Goal: Task Accomplishment & Management: Use online tool/utility

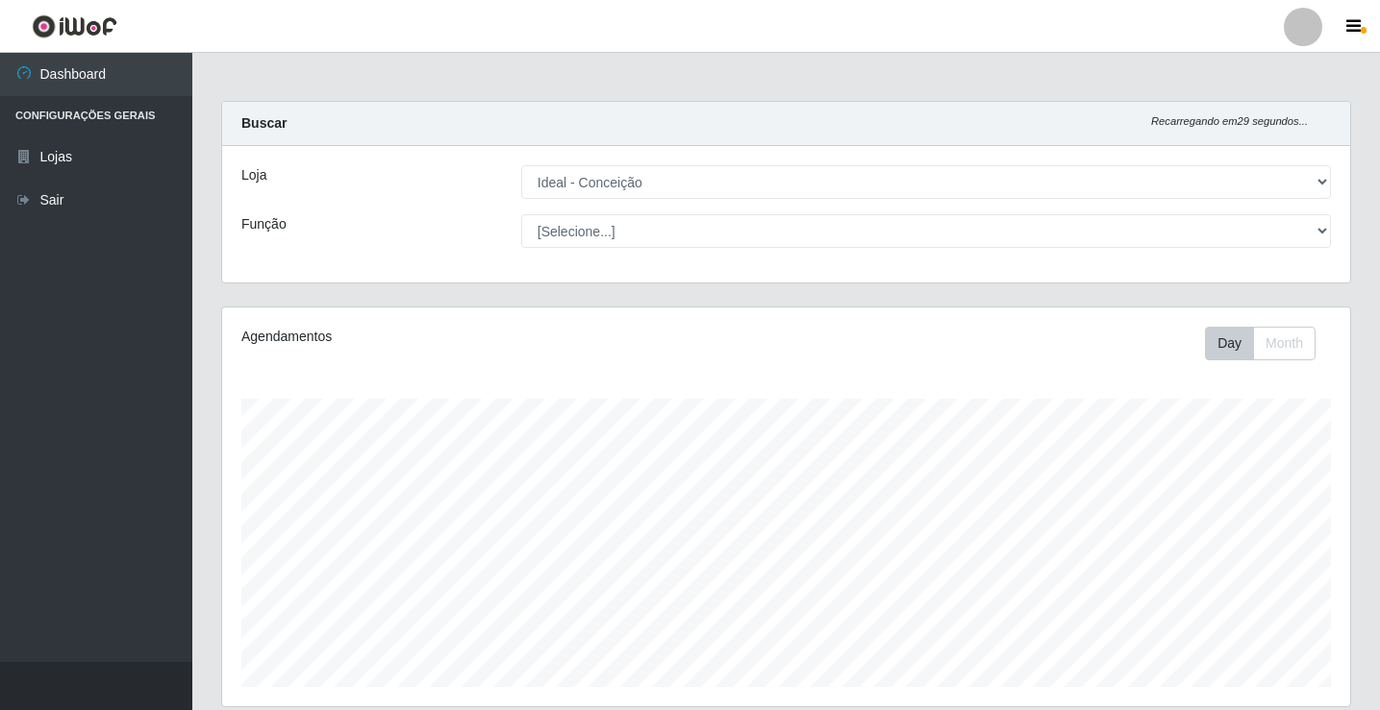
select select "231"
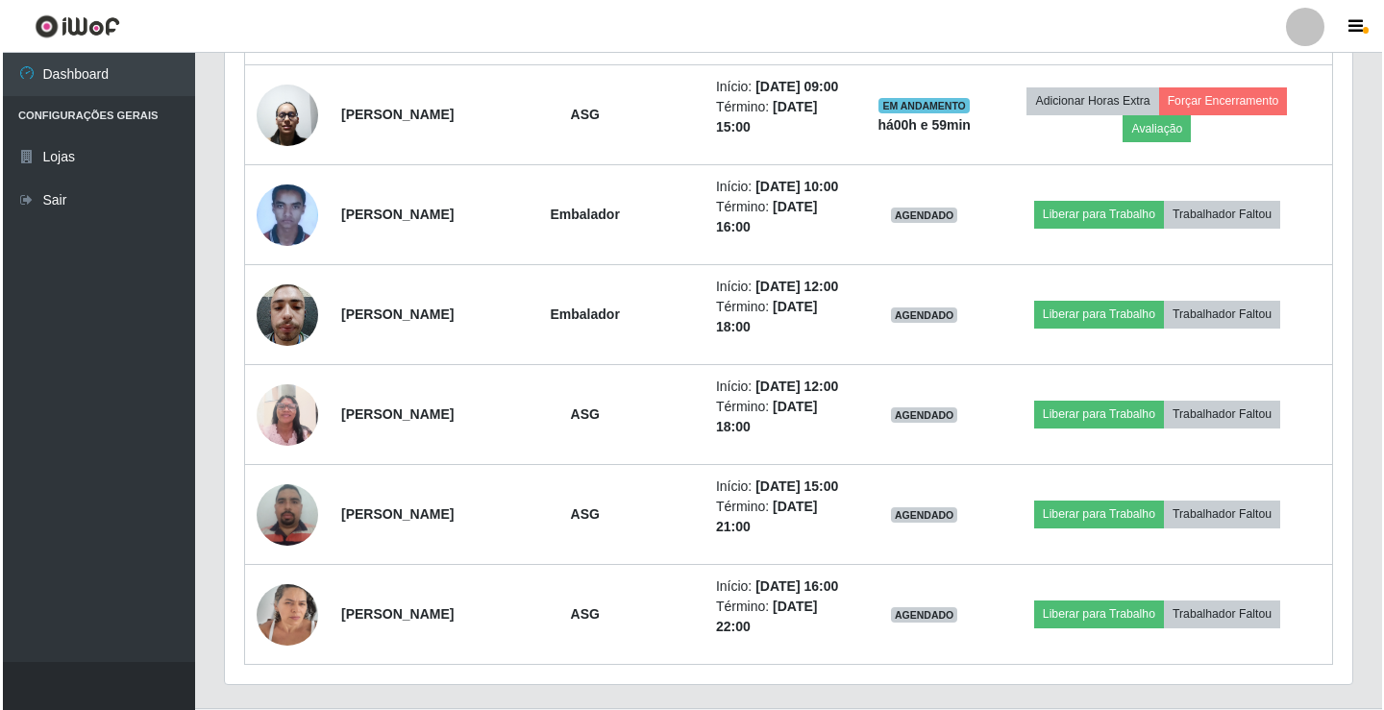
scroll to position [993, 0]
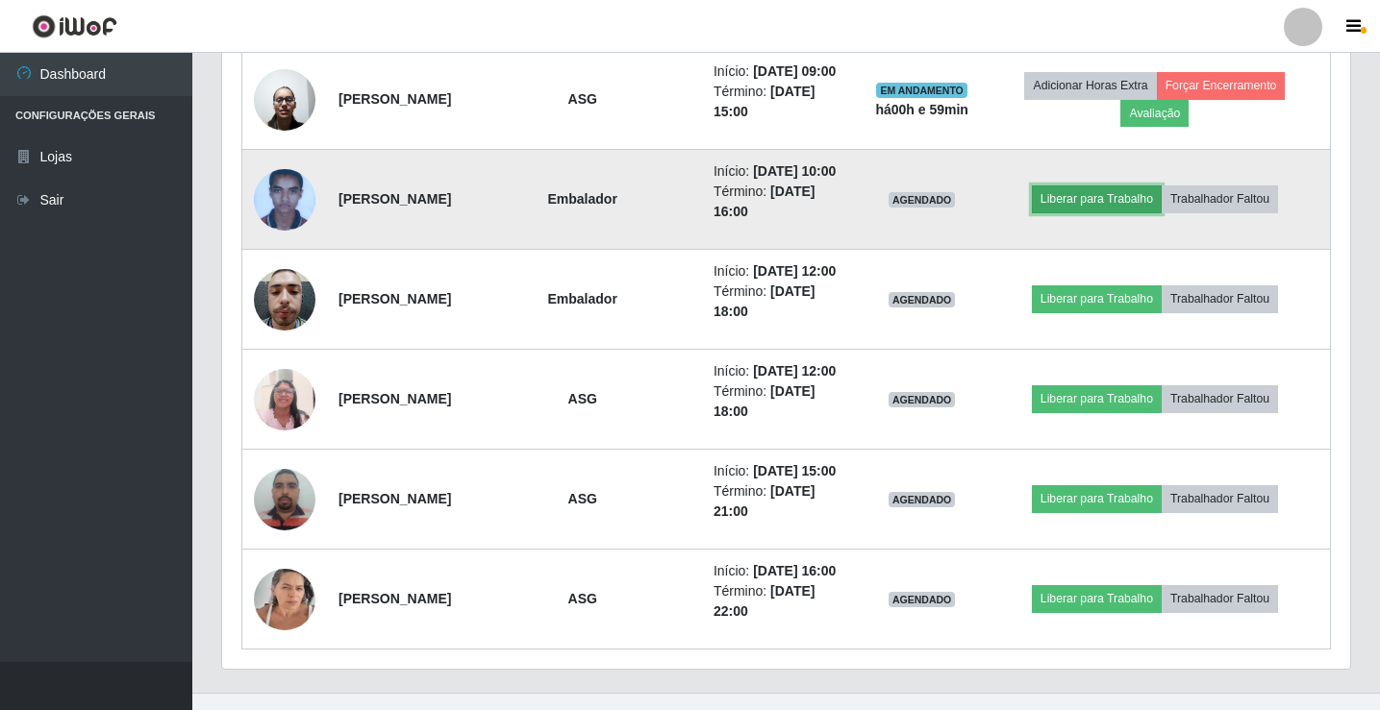
click at [1117, 197] on button "Liberar para Trabalho" at bounding box center [1097, 199] width 130 height 27
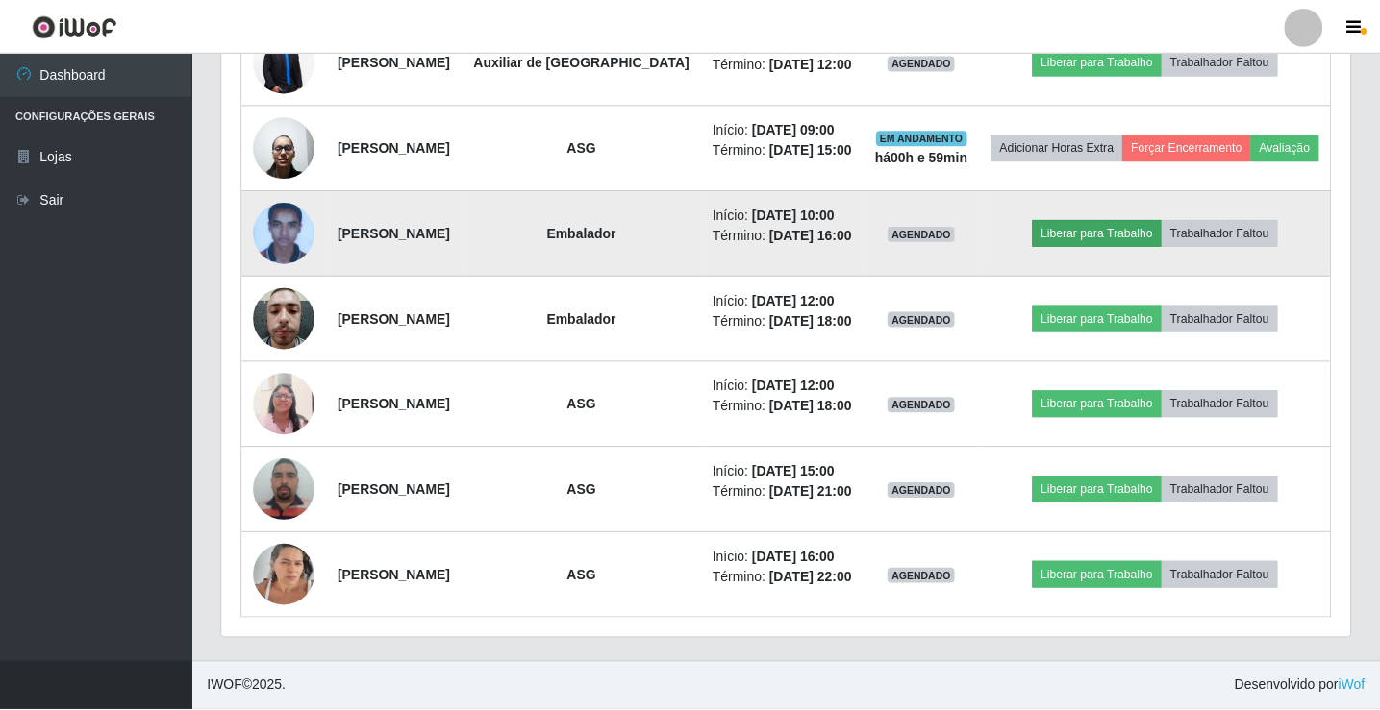
scroll to position [399, 1118]
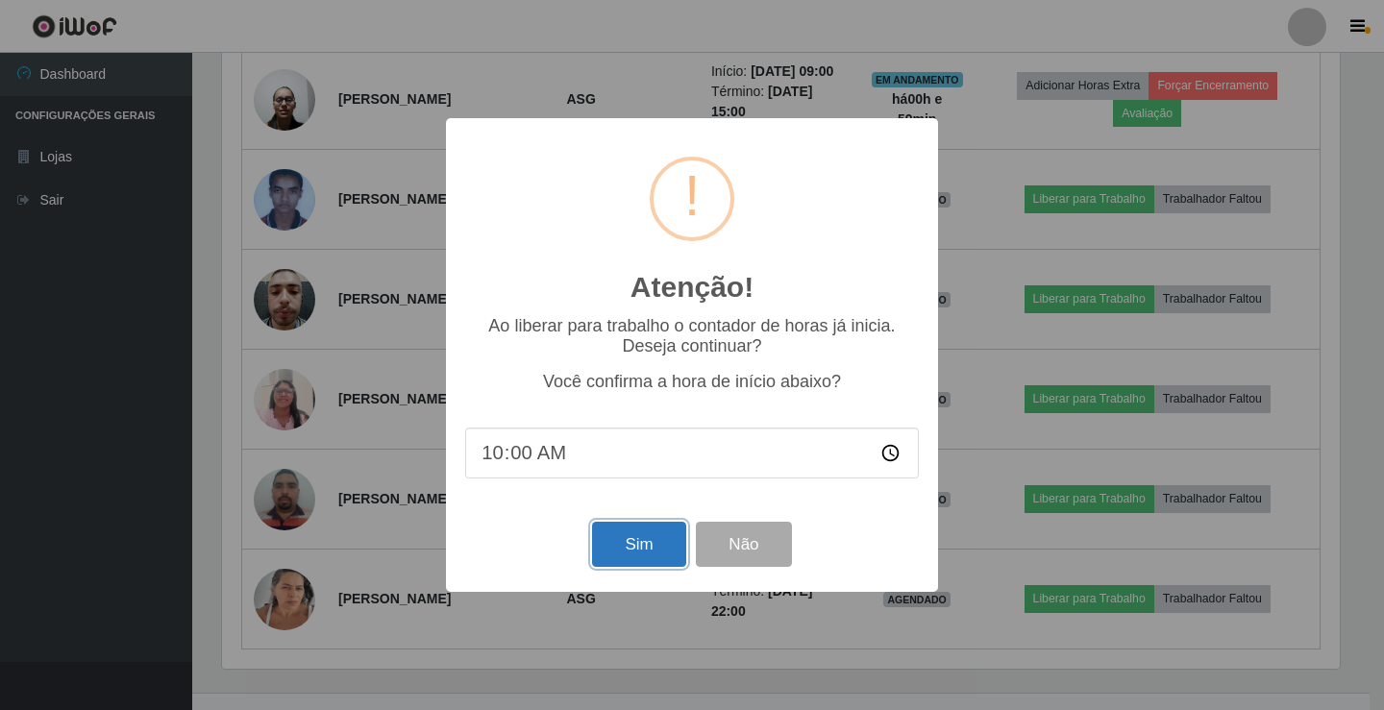
click at [650, 551] on button "Sim" at bounding box center [638, 544] width 93 height 45
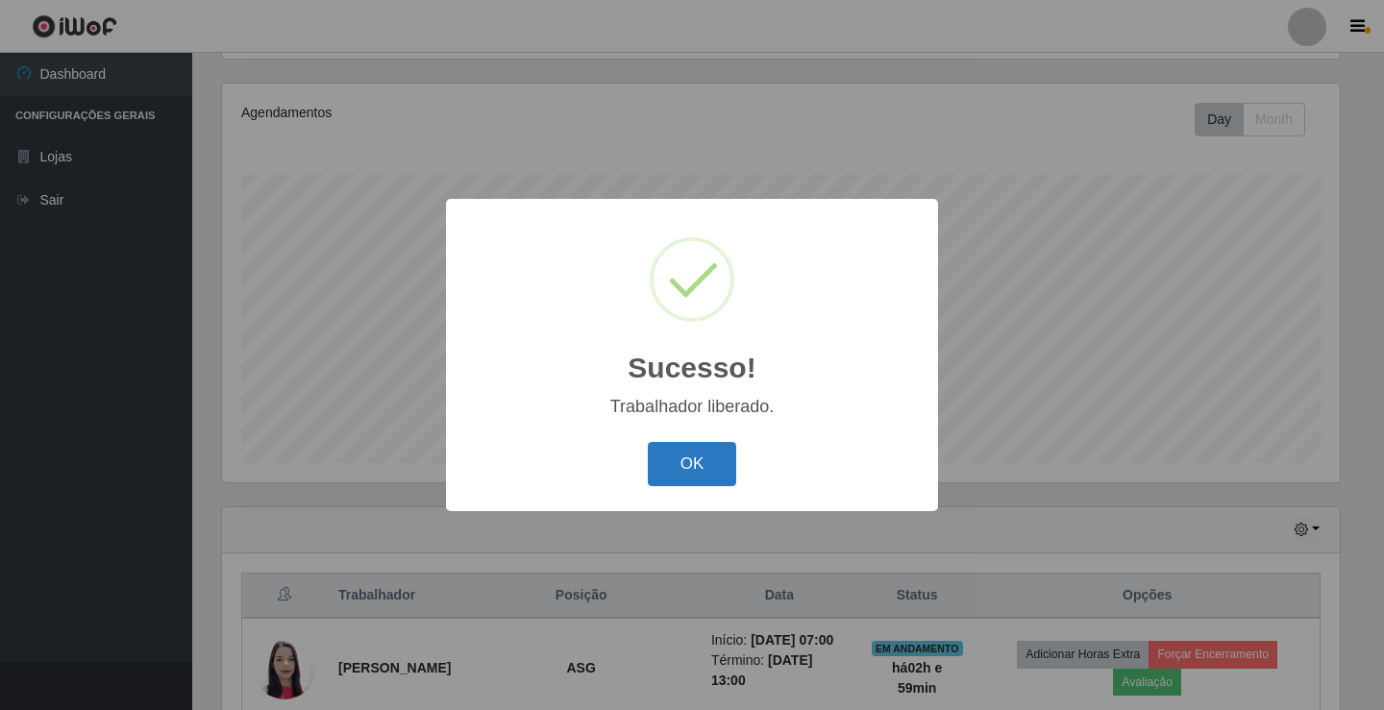
click at [687, 464] on button "OK" at bounding box center [692, 464] width 89 height 45
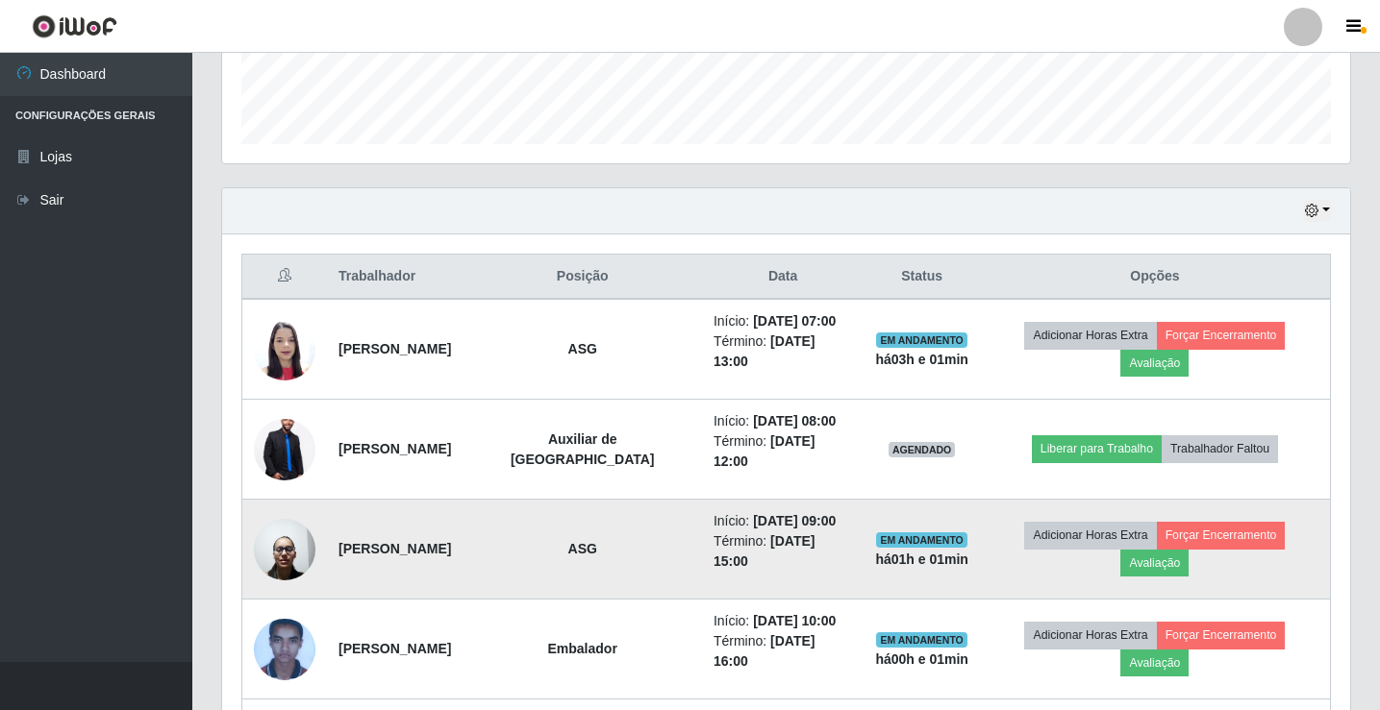
scroll to position [639, 0]
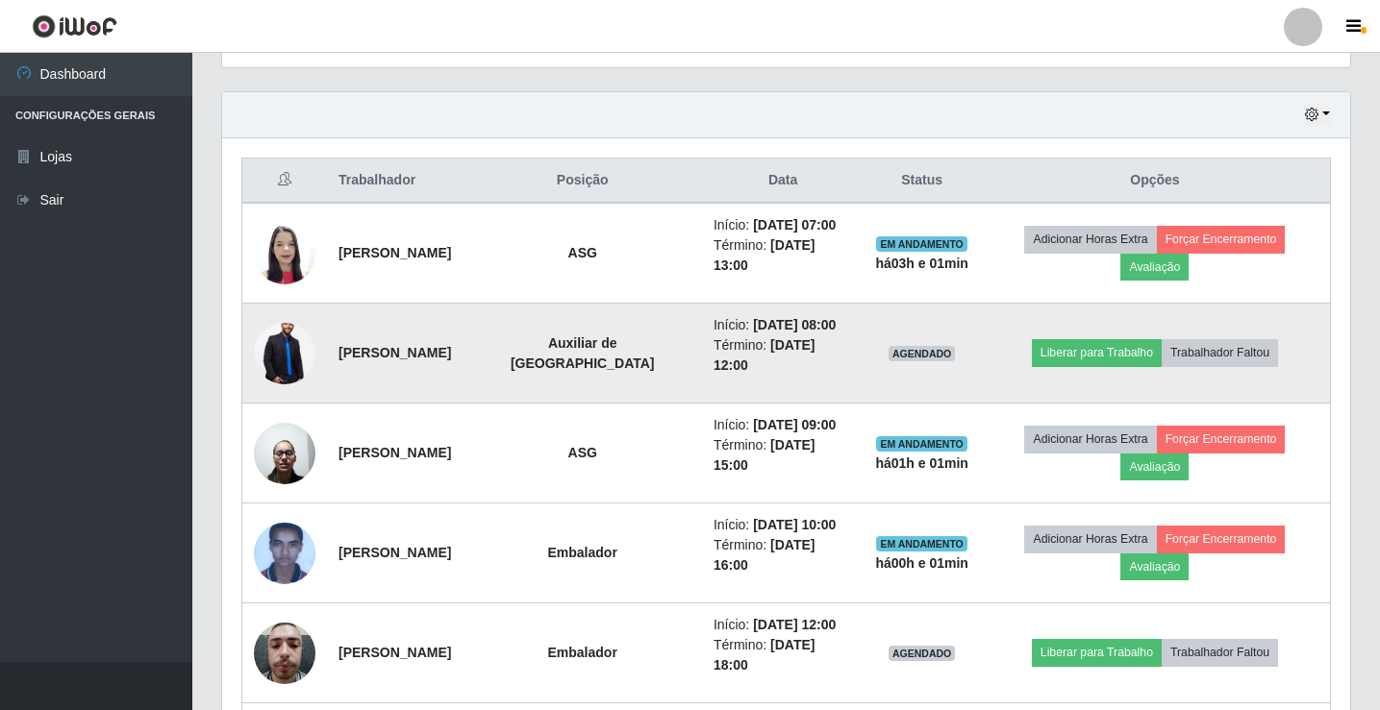
click at [281, 355] on img at bounding box center [285, 353] width 62 height 92
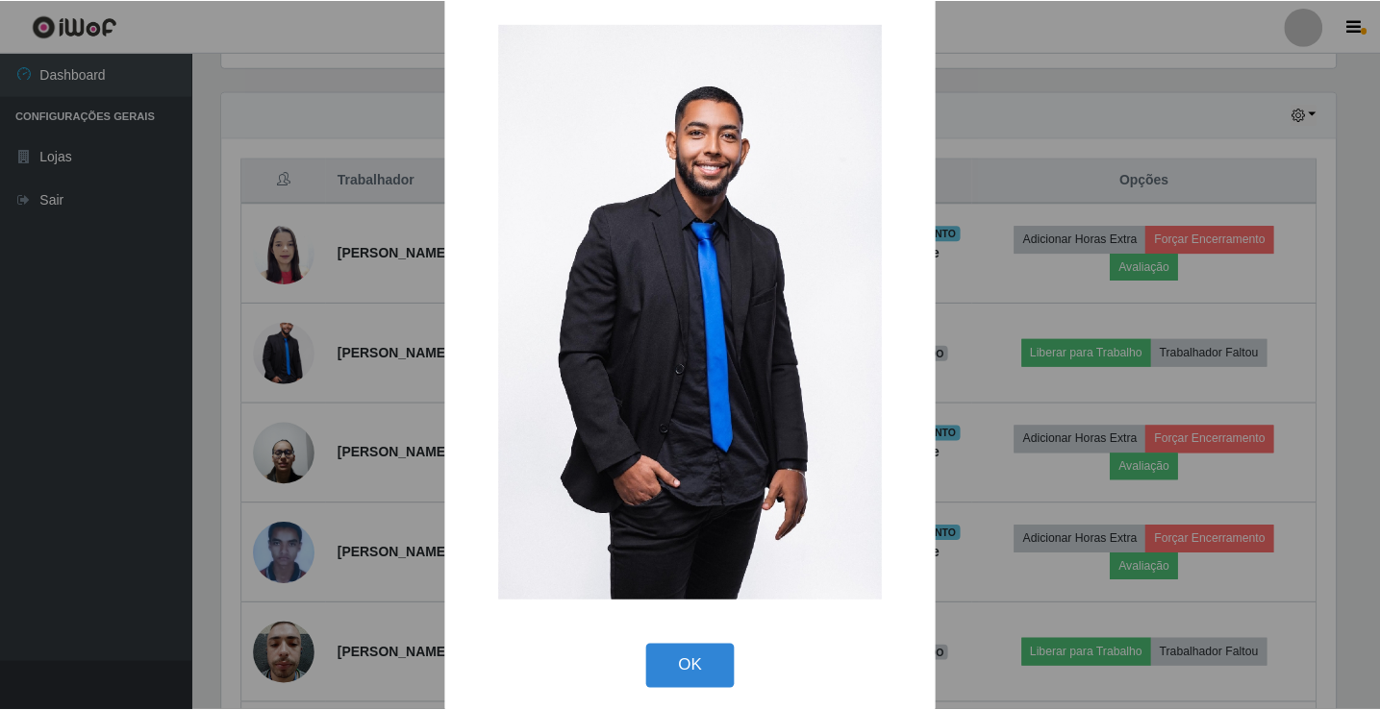
scroll to position [36, 0]
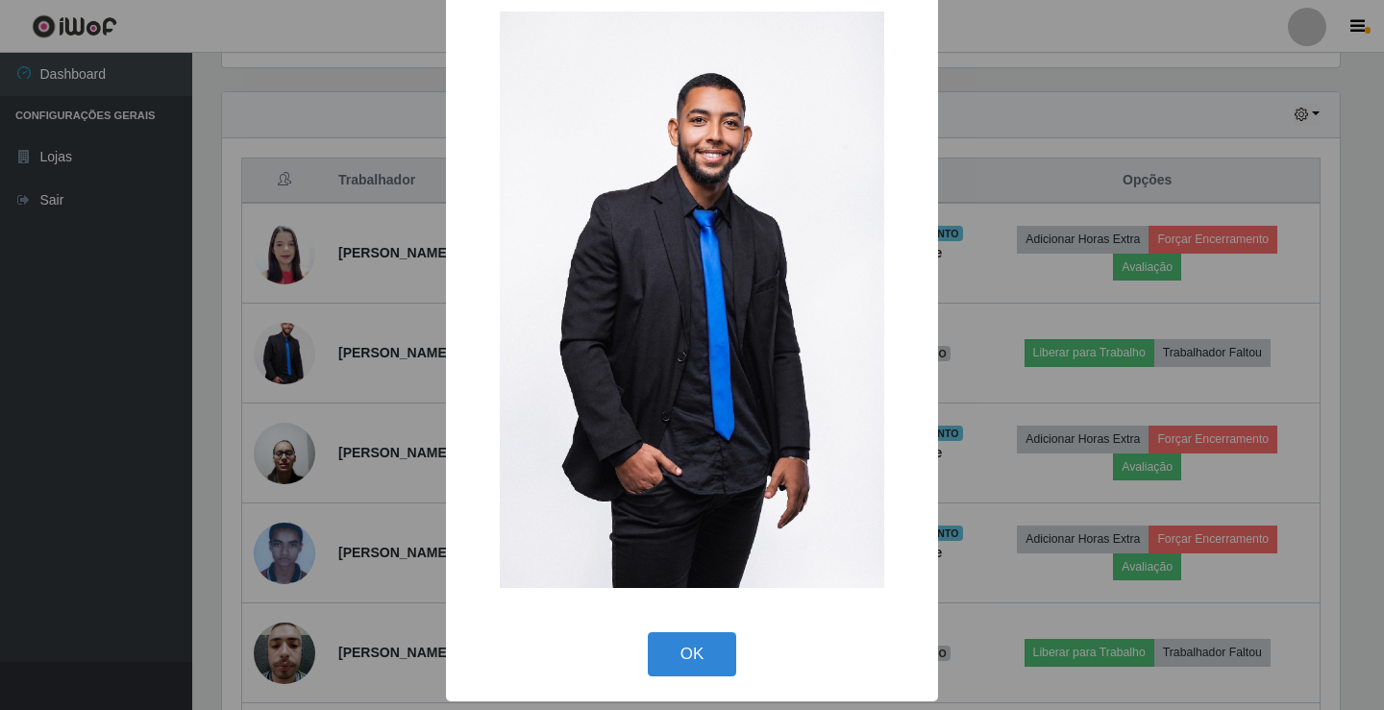
click at [972, 318] on div "× OK Cancel" at bounding box center [692, 355] width 1384 height 710
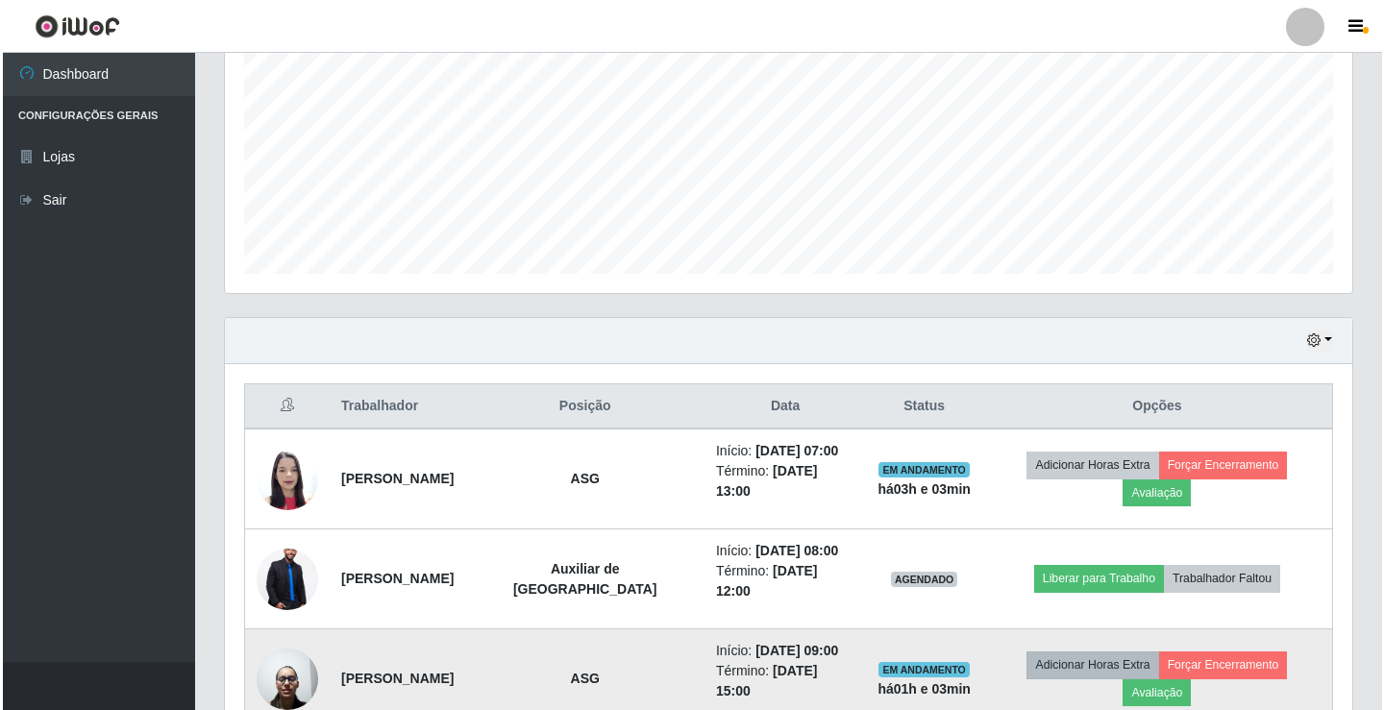
scroll to position [447, 0]
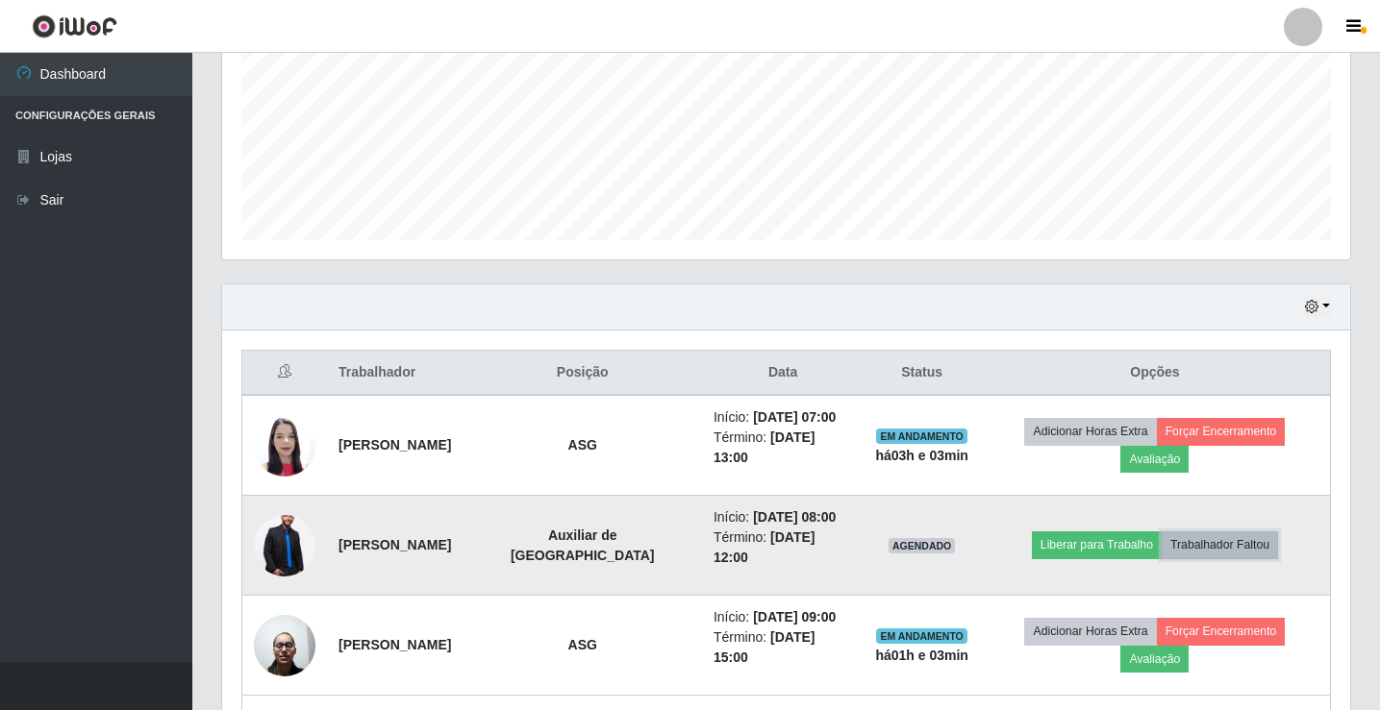
click at [1244, 542] on button "Trabalhador Faltou" at bounding box center [1219, 545] width 116 height 27
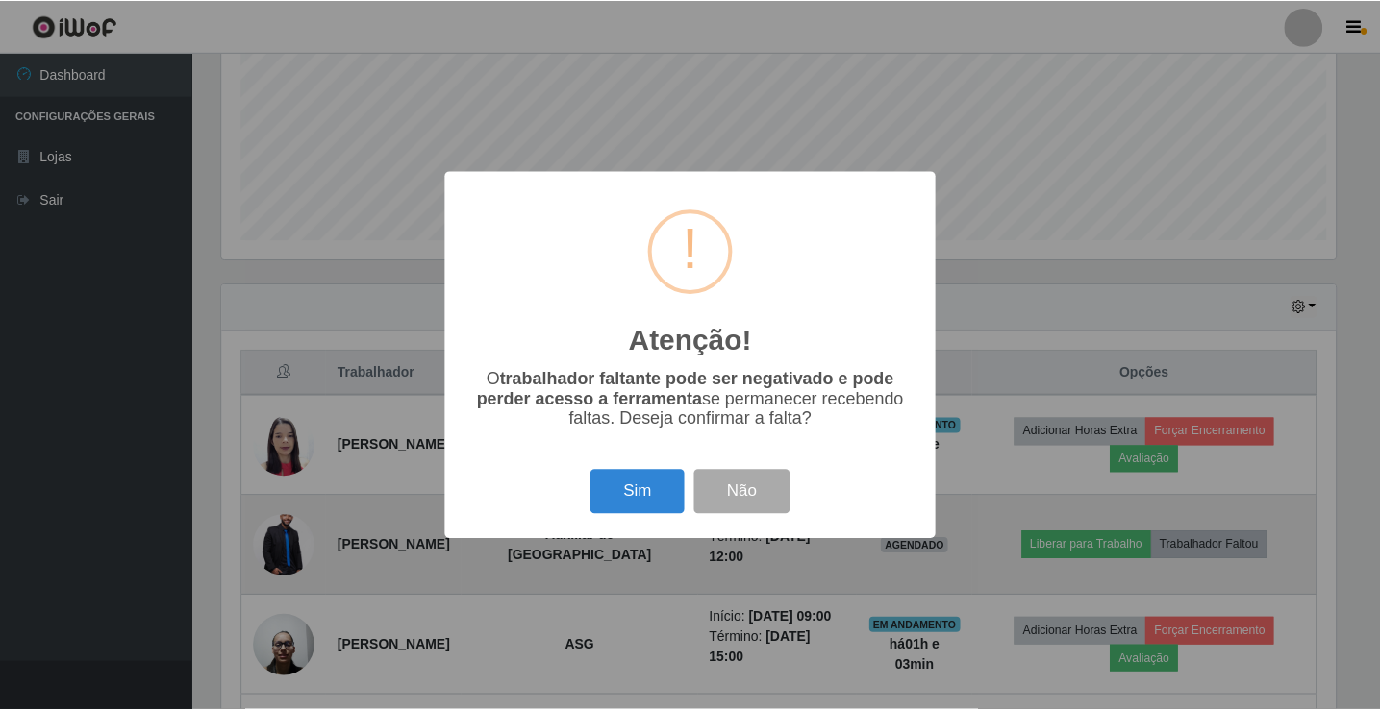
scroll to position [399, 1118]
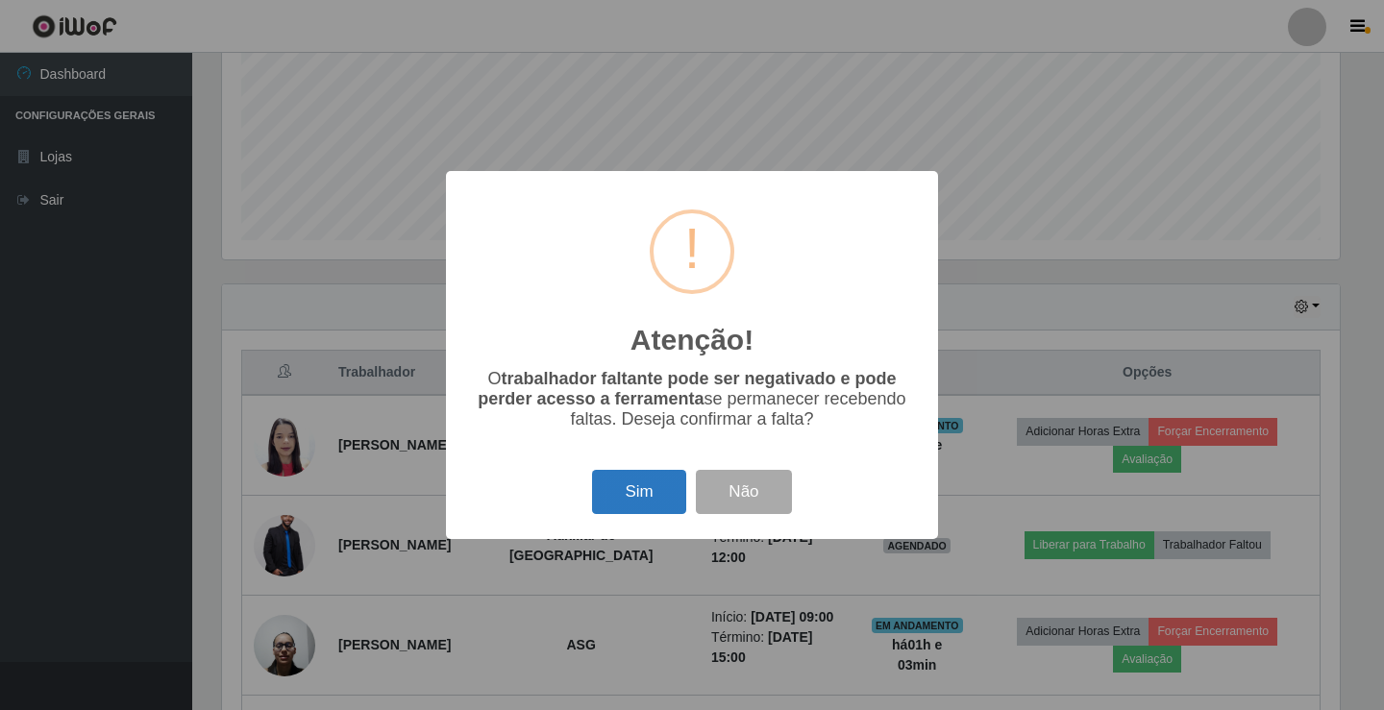
click at [638, 488] on button "Sim" at bounding box center [638, 492] width 93 height 45
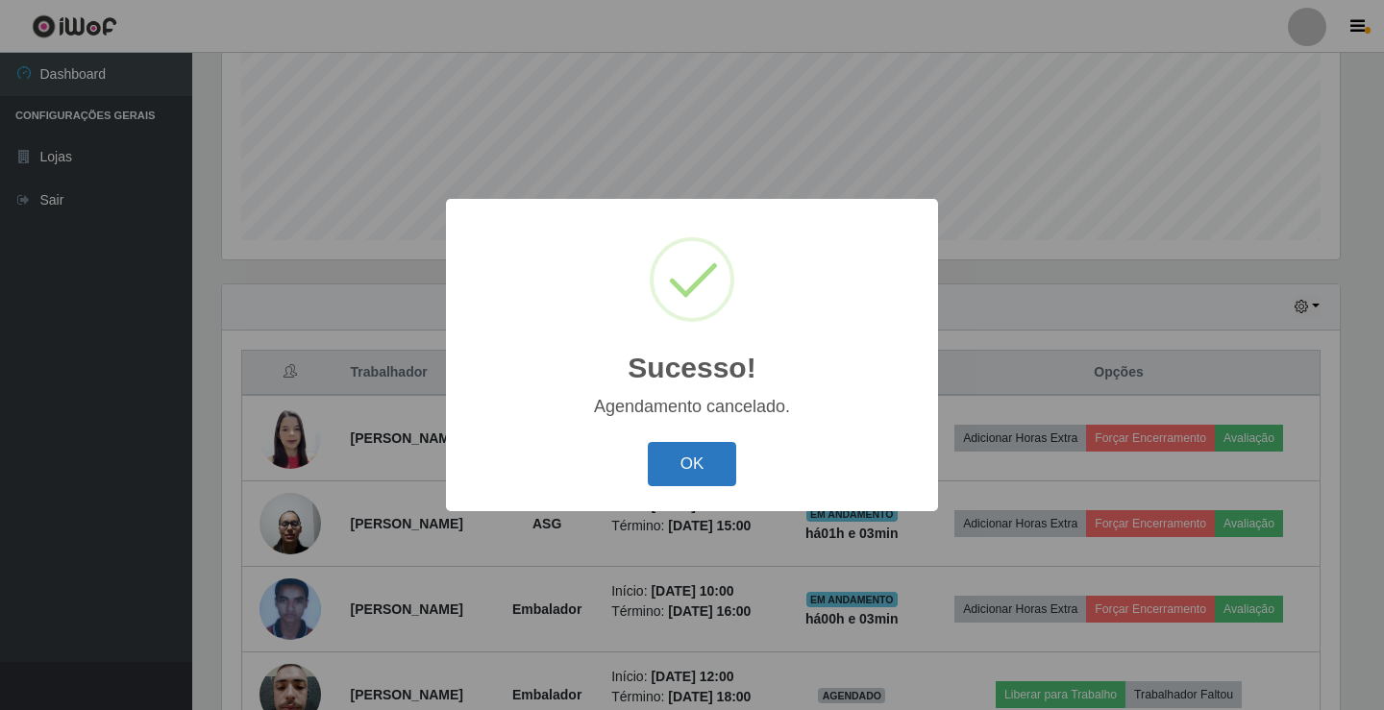
click at [670, 482] on button "OK" at bounding box center [692, 464] width 89 height 45
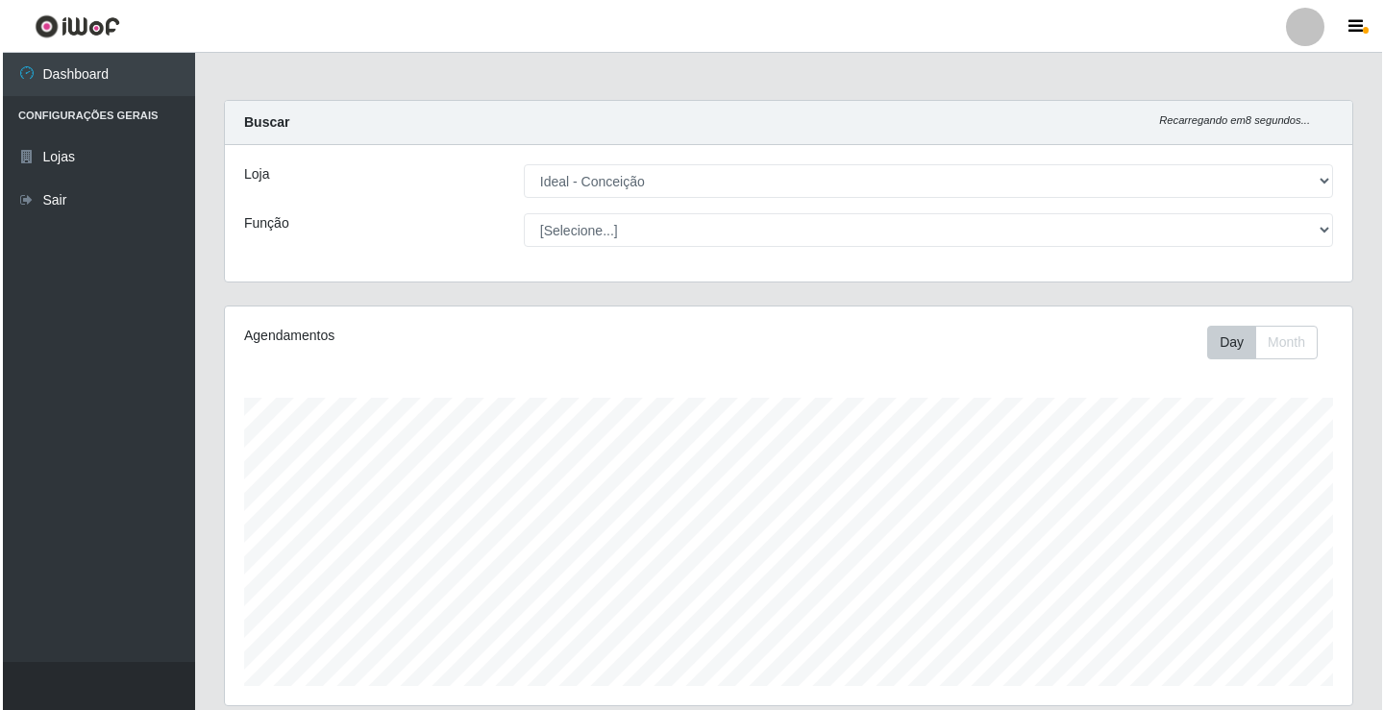
scroll to position [0, 0]
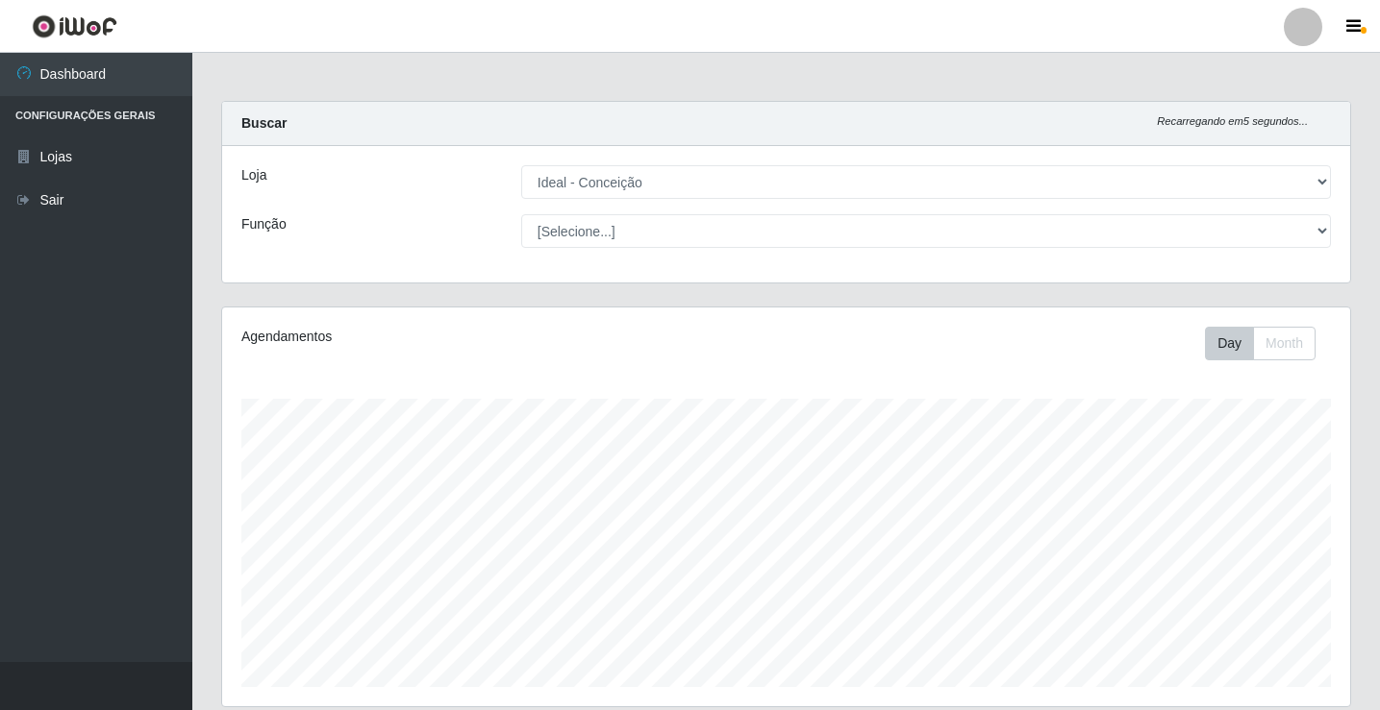
click at [1313, 21] on div at bounding box center [1302, 27] width 38 height 38
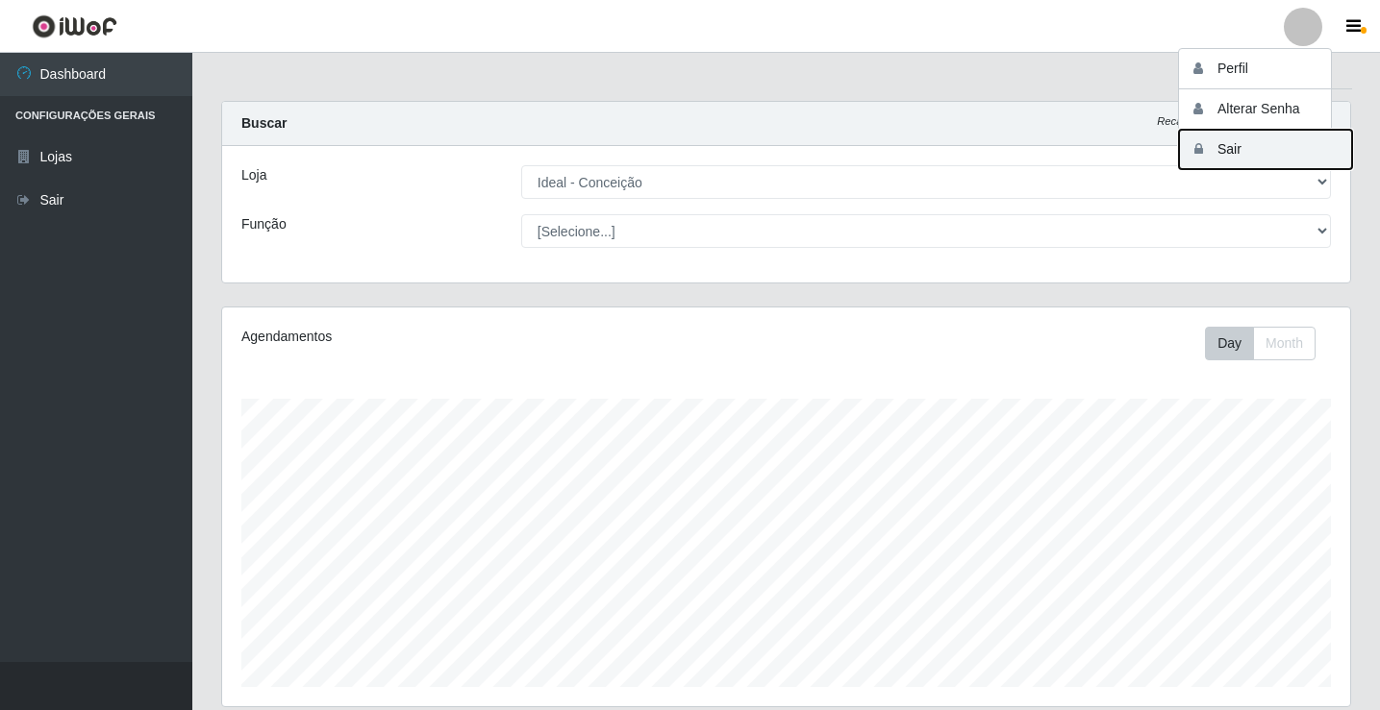
click at [1281, 150] on button "Sair" at bounding box center [1265, 149] width 173 height 39
